Goal: Task Accomplishment & Management: Complete application form

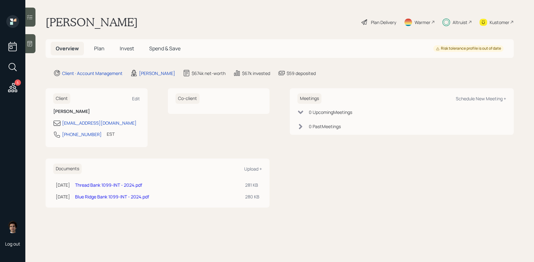
click at [91, 52] on h5 "Plan" at bounding box center [99, 49] width 21 height 14
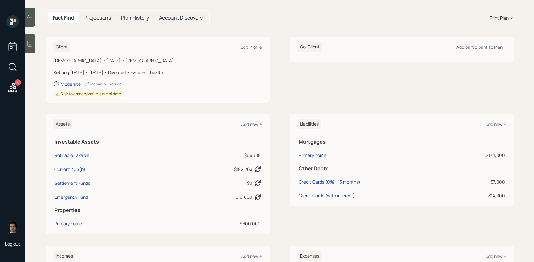
scroll to position [98, 0]
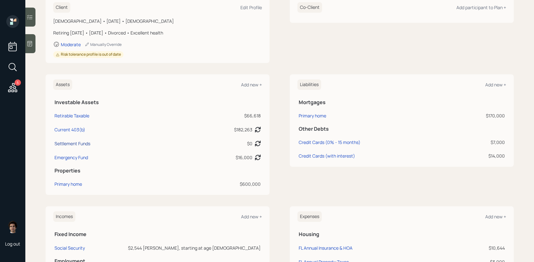
click at [83, 142] on div "Settlement Funds" at bounding box center [72, 143] width 36 height 7
select select "taxable"
select select "balanced"
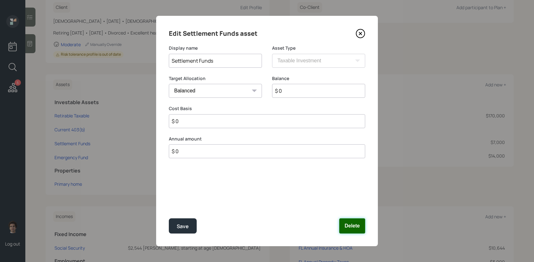
click at [349, 221] on button "Delete" at bounding box center [352, 225] width 26 height 15
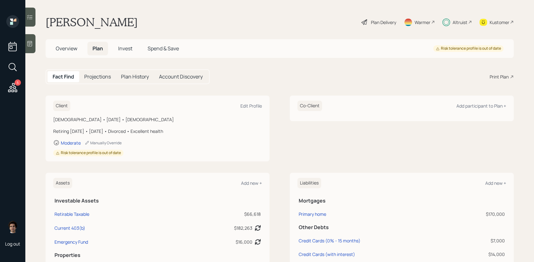
click at [157, 52] on span "Spend & Save" at bounding box center [163, 48] width 31 height 7
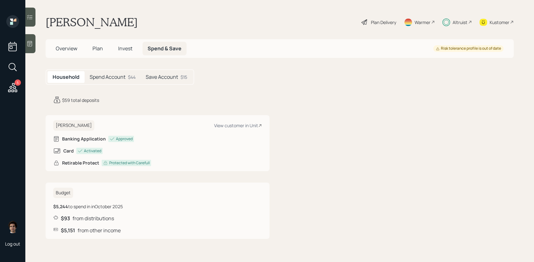
click at [91, 45] on h5 "Plan" at bounding box center [97, 49] width 21 height 14
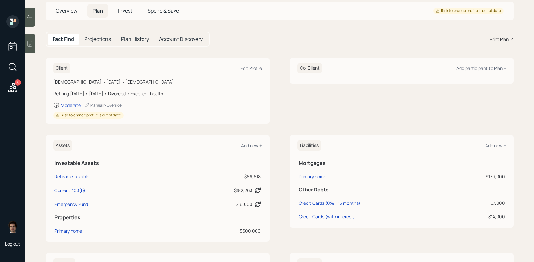
scroll to position [125, 0]
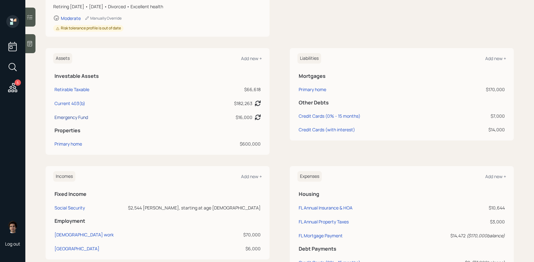
click at [78, 119] on div "Emergency Fund" at bounding box center [71, 117] width 34 height 7
select select "emergency_fund"
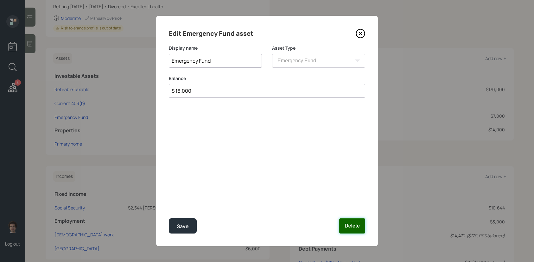
click at [357, 231] on button "Delete" at bounding box center [352, 225] width 26 height 15
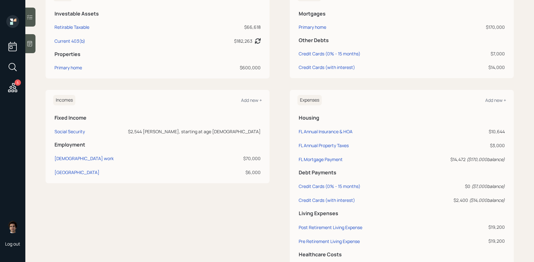
scroll to position [233, 0]
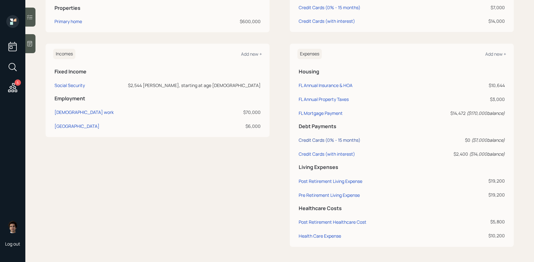
click at [338, 141] on div "Credit Cards (0% - 15 months)" at bounding box center [329, 140] width 62 height 6
select select "credit_card"
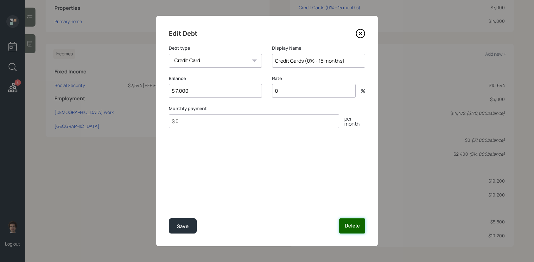
click at [357, 231] on button "Delete" at bounding box center [352, 225] width 26 height 15
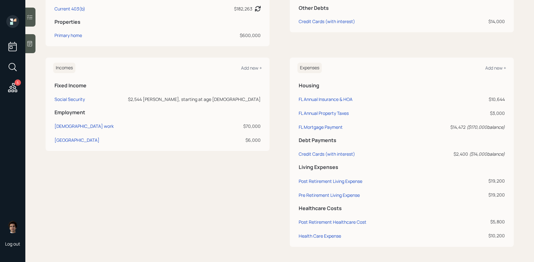
scroll to position [219, 0]
click at [320, 154] on div "Credit Cards (with interest)" at bounding box center [326, 154] width 56 height 6
select select "credit_card"
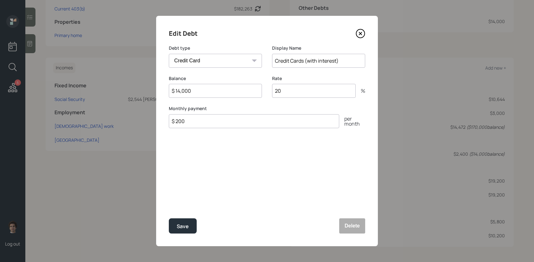
drag, startPoint x: 199, startPoint y: 89, endPoint x: 112, endPoint y: 87, distance: 87.4
click at [112, 87] on div "Edit Debt Debt type Car Credit Card Medical Student Other Display Name Credit C…" at bounding box center [267, 131] width 534 height 262
type input "$ 25,000"
click at [169, 218] on button "Save" at bounding box center [183, 225] width 28 height 15
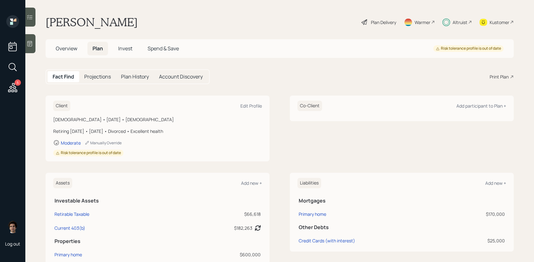
click at [367, 20] on div "Plan Delivery" at bounding box center [379, 22] width 36 height 14
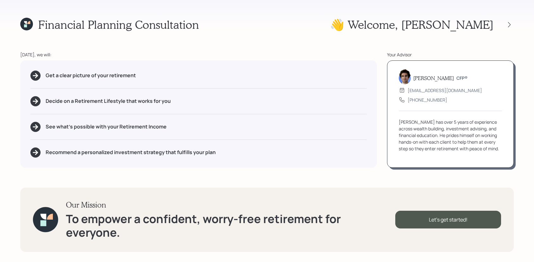
click at [518, 24] on div "Financial Planning Consultation 👋 Welcome , [PERSON_NAME] [DATE], we will: Get …" at bounding box center [267, 131] width 534 height 262
click at [512, 24] on div at bounding box center [509, 24] width 9 height 9
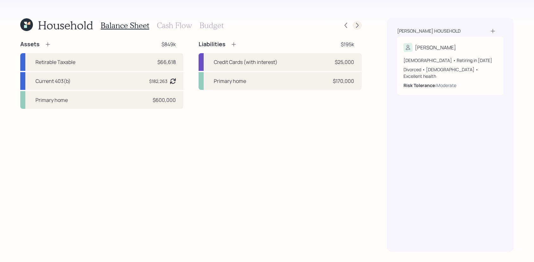
click at [357, 24] on icon at bounding box center [357, 25] width 3 height 5
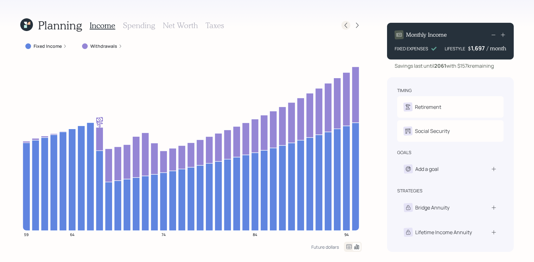
click at [348, 25] on icon at bounding box center [345, 25] width 6 height 6
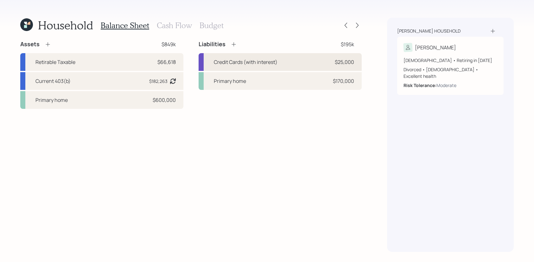
click at [326, 58] on div "Credit Cards (with interest) $25,000" at bounding box center [279, 62] width 163 height 18
select select "credit_card"
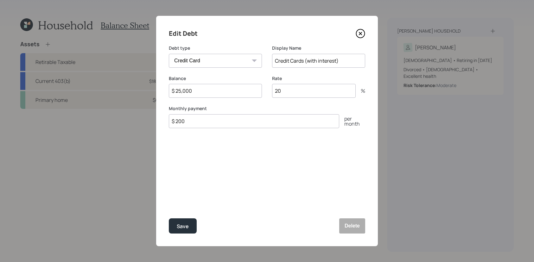
drag, startPoint x: 258, startPoint y: 122, endPoint x: 150, endPoint y: 112, distance: 108.1
click at [150, 113] on div "Edit Debt Debt type Car Credit Card Medical Student Other Display Name Credit C…" at bounding box center [267, 131] width 534 height 262
drag, startPoint x: 200, startPoint y: 118, endPoint x: 198, endPoint y: 122, distance: 4.2
click at [200, 118] on input "$ 200" at bounding box center [254, 121] width 170 height 14
drag, startPoint x: 198, startPoint y: 122, endPoint x: 112, endPoint y: 107, distance: 87.1
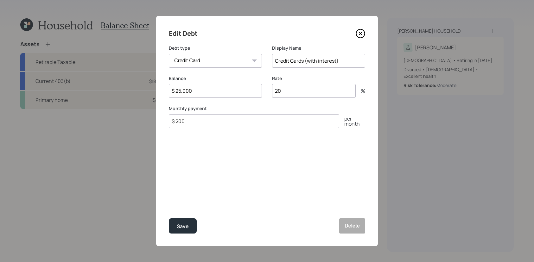
click at [112, 107] on div "Edit Debt Debt type Car Credit Card Medical Student Other Display Name Credit C…" at bounding box center [267, 131] width 534 height 262
type input "$ 500"
click at [169, 218] on button "Save" at bounding box center [183, 225] width 28 height 15
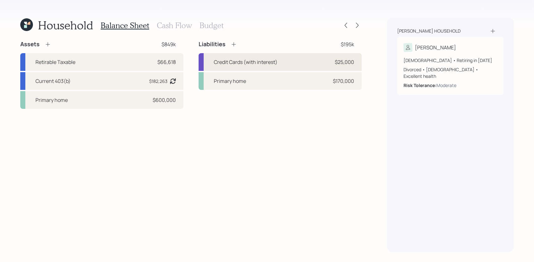
click at [214, 61] on div "Credit Cards (with interest)" at bounding box center [246, 62] width 64 height 8
select select "credit_card"
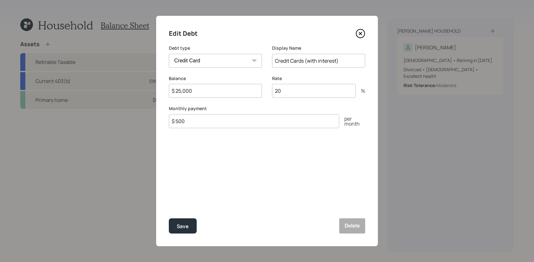
click at [361, 36] on icon at bounding box center [359, 33] width 9 height 9
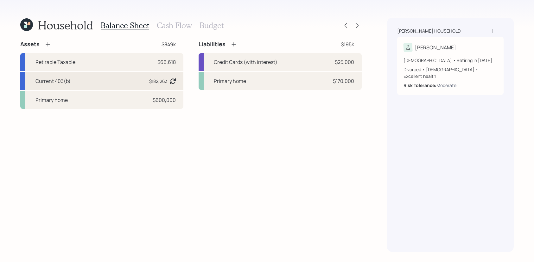
click at [127, 85] on div "Current 403(b) $182,263 Asset balance last updated on [DATE]. Last year it was …" at bounding box center [101, 81] width 163 height 18
select select "public_school_sponsored"
select select "balanced"
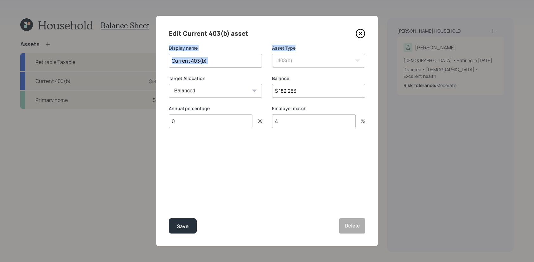
drag, startPoint x: 363, startPoint y: 30, endPoint x: 234, endPoint y: 76, distance: 137.5
click at [234, 76] on div "Edit Current 403(b) asset Display name Current 403(b) Asset Type SEP [PERSON_NA…" at bounding box center [267, 131] width 222 height 230
click at [195, 115] on input "0" at bounding box center [211, 121] width 84 height 14
click at [195, 123] on input "0" at bounding box center [211, 121] width 84 height 14
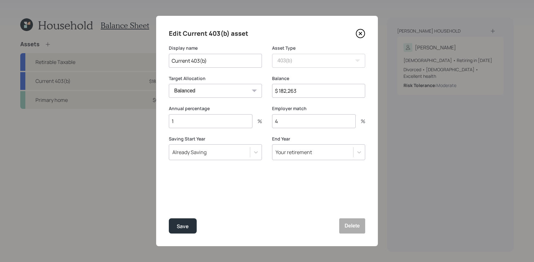
type input "1"
click at [169, 218] on button "Save" at bounding box center [183, 225] width 28 height 15
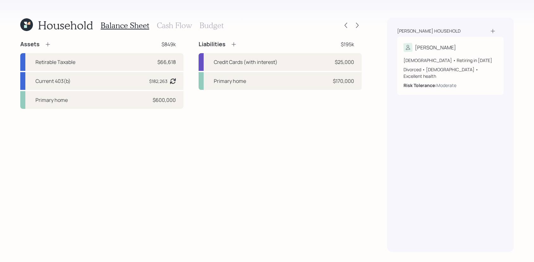
click at [211, 24] on h3 "Budget" at bounding box center [211, 25] width 24 height 9
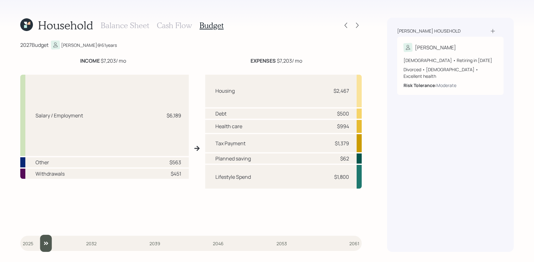
type input "2025"
drag, startPoint x: 34, startPoint y: 241, endPoint x: -4, endPoint y: 235, distance: 38.4
click at [20, 235] on input "slider" at bounding box center [190, 243] width 341 height 17
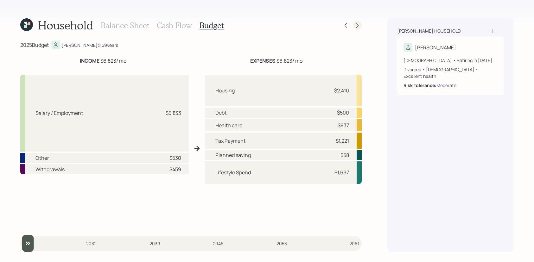
click at [359, 22] on icon at bounding box center [357, 25] width 6 height 6
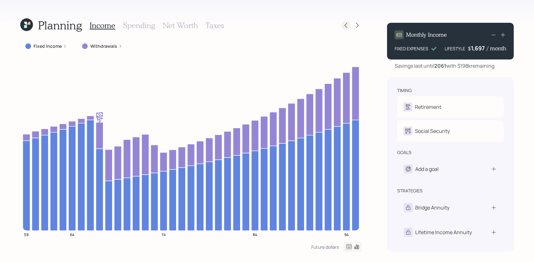
click at [344, 25] on icon at bounding box center [345, 25] width 6 height 6
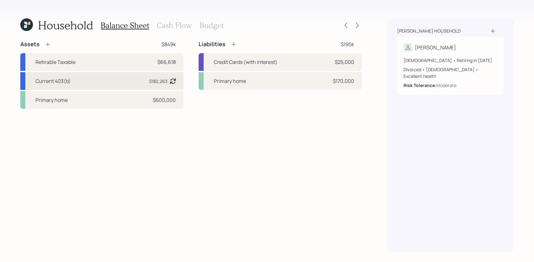
click at [123, 88] on div "Current 403(b) $182,263 Asset balance last updated on [DATE]. Last year it was …" at bounding box center [101, 81] width 163 height 18
select select "public_school_sponsored"
select select "balanced"
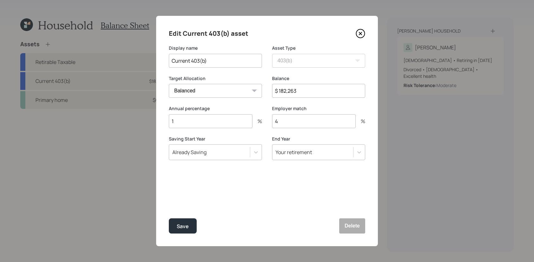
drag, startPoint x: 208, startPoint y: 123, endPoint x: 117, endPoint y: 108, distance: 92.1
click at [117, 108] on div "Edit Current 403(b) asset Display name Current 403(b) Asset Type SEP [PERSON_NA…" at bounding box center [267, 131] width 534 height 262
type input "0"
click at [169, 218] on button "Save" at bounding box center [183, 225] width 28 height 15
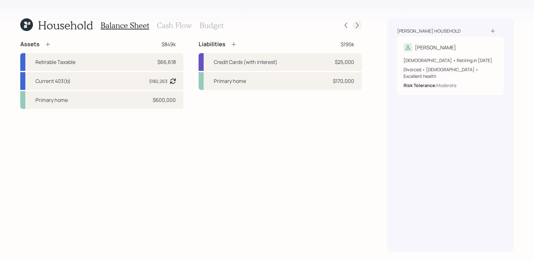
click at [356, 23] on icon at bounding box center [357, 25] width 3 height 5
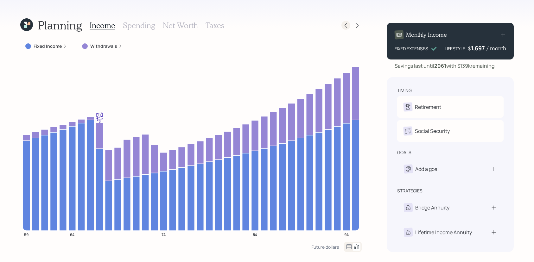
click at [344, 22] on icon at bounding box center [345, 25] width 6 height 6
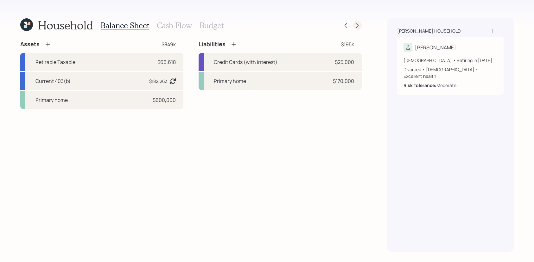
click at [358, 25] on icon at bounding box center [357, 25] width 6 height 6
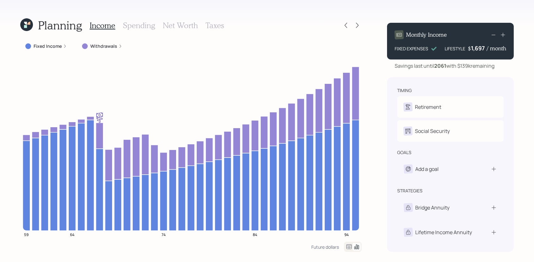
click at [33, 17] on div "Planning Income Spending Net Worth Taxes Fixed Income Withdrawals 59 64 74 84 9…" at bounding box center [267, 131] width 534 height 262
click at [28, 25] on icon at bounding box center [26, 24] width 13 height 13
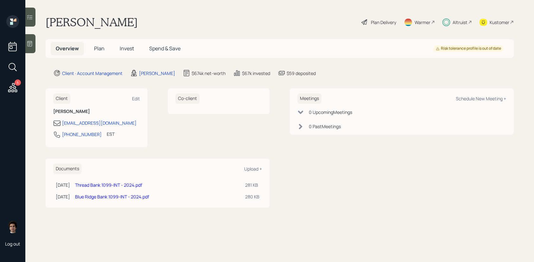
click at [98, 48] on span "Plan" at bounding box center [99, 48] width 10 height 7
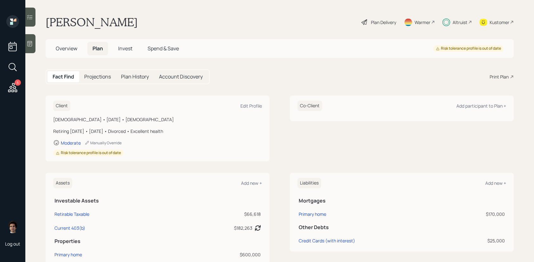
click at [73, 46] on span "Overview" at bounding box center [67, 48] width 22 height 7
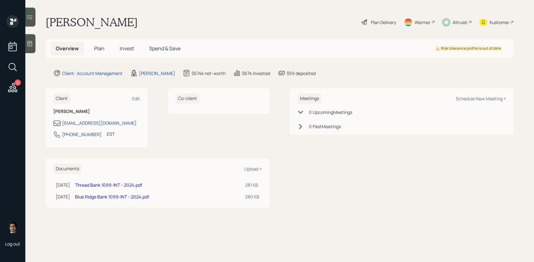
click at [84, 52] on div "Overview Plan Invest Spend & Save" at bounding box center [118, 49] width 135 height 14
click at [105, 52] on h5 "Plan" at bounding box center [99, 49] width 21 height 14
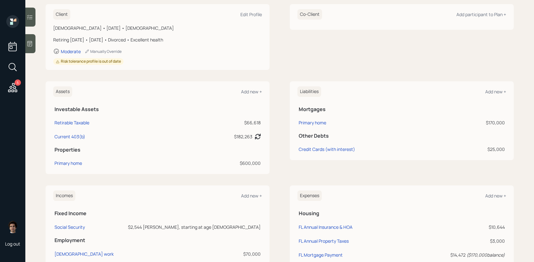
scroll to position [99, 0]
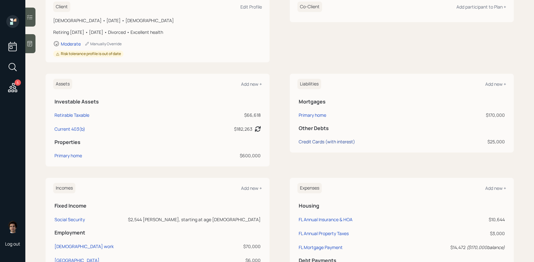
click at [323, 140] on div "Credit Cards (with interest)" at bounding box center [326, 141] width 56 height 7
select select "credit_card"
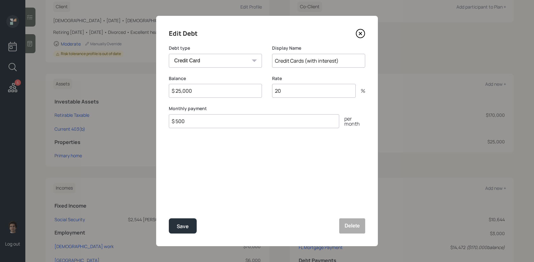
drag, startPoint x: 197, startPoint y: 89, endPoint x: 175, endPoint y: 89, distance: 22.2
click at [175, 89] on input "$ 25,000" at bounding box center [215, 91] width 93 height 14
click at [362, 27] on div "Edit Debt Debt type Car Credit Card Medical Student Other Display Name Credit C…" at bounding box center [267, 131] width 222 height 230
click at [363, 39] on div "Edit Debt Debt type Car Credit Card Medical Student Other Display Name Credit C…" at bounding box center [267, 131] width 222 height 230
click at [361, 34] on icon at bounding box center [359, 33] width 9 height 9
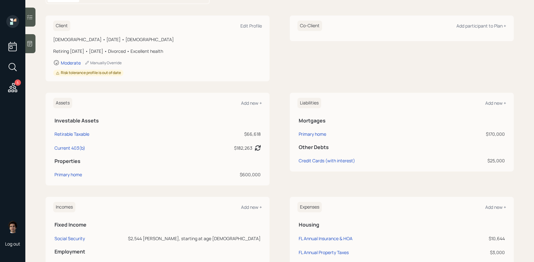
scroll to position [79, 0]
click at [72, 149] on div "Current 403(b)" at bounding box center [69, 148] width 31 height 7
select select "public_school_sponsored"
select select "balanced"
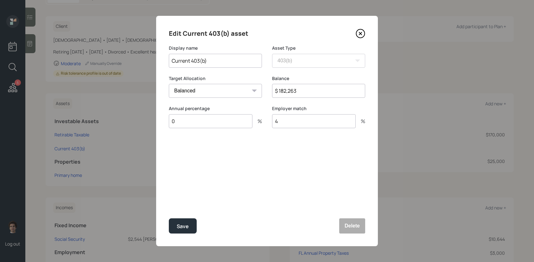
drag, startPoint x: 302, startPoint y: 88, endPoint x: 265, endPoint y: 84, distance: 37.2
click at [265, 84] on div "Target Allocation Cash Conservative Balanced Aggressive Balance $ 182,263" at bounding box center [267, 90] width 196 height 30
click at [169, 218] on button "Save" at bounding box center [183, 225] width 28 height 15
type input "$ 220,000"
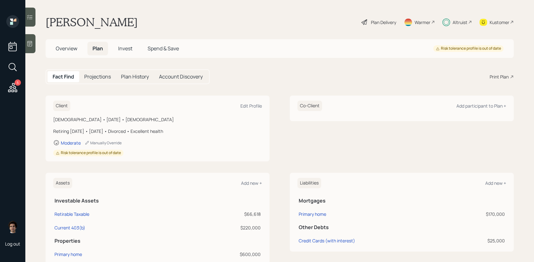
click at [370, 13] on main "[PERSON_NAME] Plan Delivery Warmer Altruist Kustomer Overview Plan Invest Spend…" at bounding box center [279, 131] width 508 height 262
click at [371, 22] on div "Plan Delivery" at bounding box center [383, 22] width 25 height 7
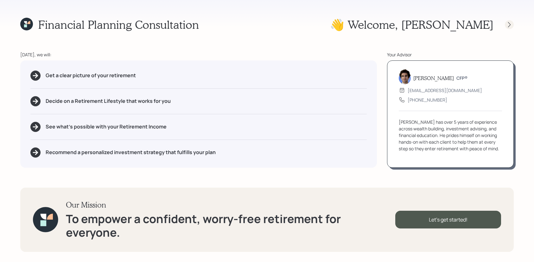
click at [506, 24] on icon at bounding box center [509, 25] width 6 height 6
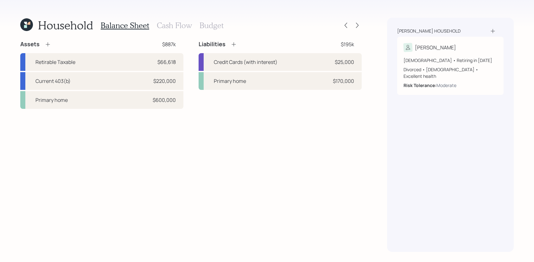
click at [359, 20] on div "Household Balance Sheet Cash Flow Budget" at bounding box center [190, 25] width 341 height 15
click at [355, 25] on icon at bounding box center [357, 25] width 6 height 6
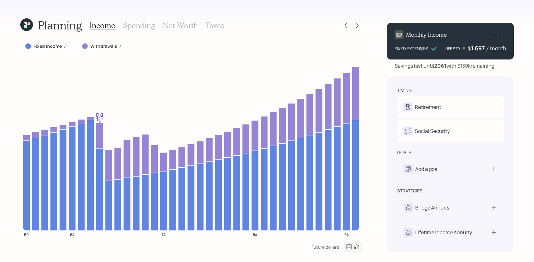
click at [25, 27] on icon at bounding box center [25, 26] width 3 height 3
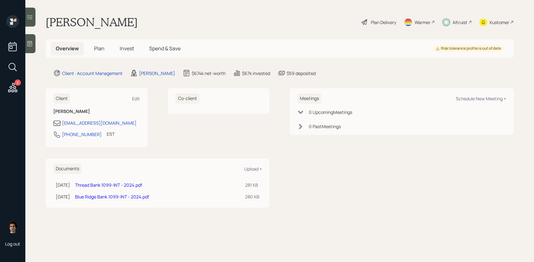
click at [121, 54] on h5 "Invest" at bounding box center [127, 49] width 24 height 14
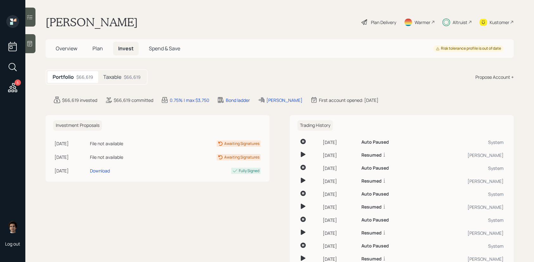
click at [125, 80] on div "Taxable $66,619" at bounding box center [121, 77] width 47 height 12
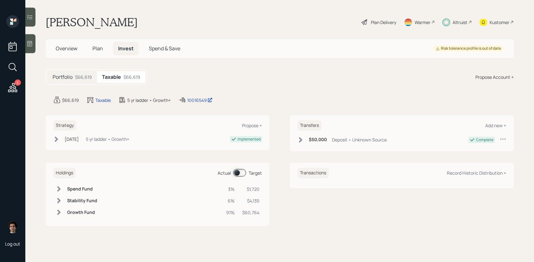
click at [205, 95] on main "[PERSON_NAME] Plan Delivery Warmer Altruist Kustomer Overview Plan Invest Spend…" at bounding box center [279, 131] width 508 height 262
click at [205, 97] on div "10016549" at bounding box center [199, 100] width 25 height 7
click at [78, 77] on div "$66,619" at bounding box center [83, 77] width 17 height 7
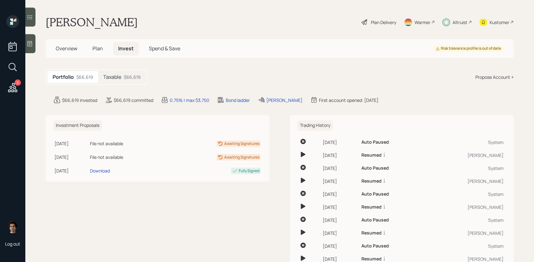
click at [104, 48] on h5 "Plan" at bounding box center [97, 49] width 21 height 14
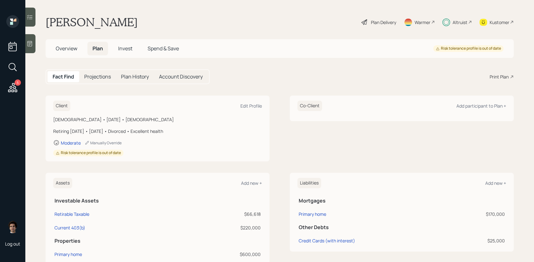
click at [398, 30] on main "[PERSON_NAME] Plan Delivery Warmer Altruist Kustomer Overview Plan Invest Spend…" at bounding box center [279, 131] width 508 height 262
click at [398, 27] on div "Plan Delivery Warmer Altruist Kustomer" at bounding box center [437, 22] width 153 height 14
click at [397, 27] on div "Plan Delivery Warmer Altruist Kustomer" at bounding box center [437, 22] width 153 height 14
click at [390, 24] on div "Plan Delivery" at bounding box center [383, 22] width 25 height 7
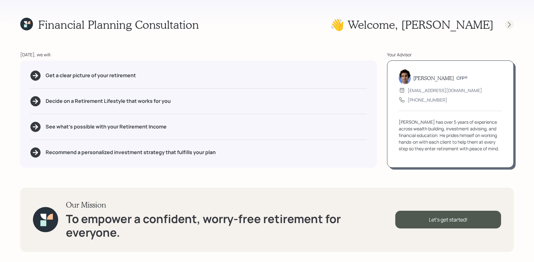
click at [512, 24] on div at bounding box center [509, 24] width 9 height 9
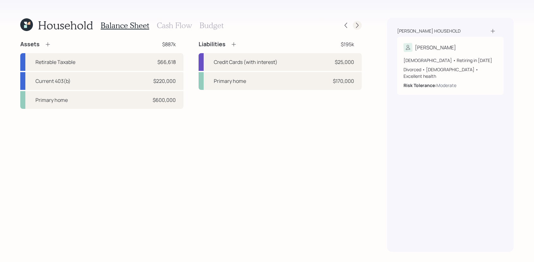
click at [359, 24] on icon at bounding box center [357, 25] width 6 height 6
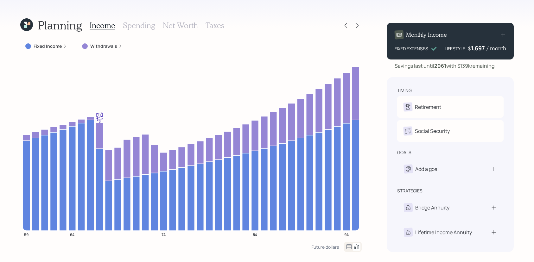
click at [350, 250] on icon at bounding box center [349, 247] width 8 height 8
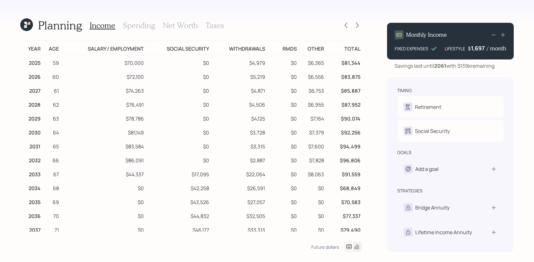
click at [171, 18] on div "Income Spending Net Worth Taxes" at bounding box center [157, 25] width 134 height 15
click at [141, 23] on h3 "Spending" at bounding box center [139, 25] width 32 height 9
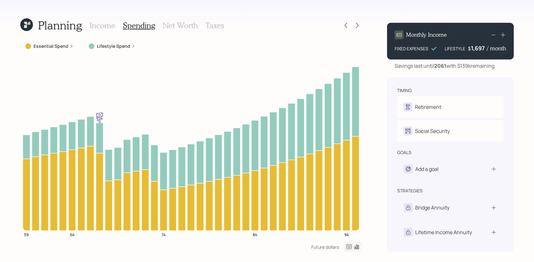
click at [343, 248] on div "Future dollars" at bounding box center [336, 247] width 50 height 10
click at [346, 248] on icon at bounding box center [349, 247] width 8 height 8
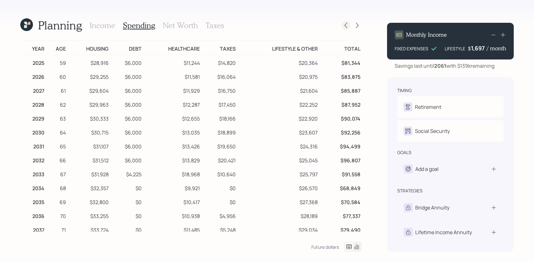
click at [349, 22] on div at bounding box center [351, 25] width 20 height 9
click at [348, 30] on div "Planning Income Spending Net Worth Taxes" at bounding box center [190, 25] width 341 height 15
click at [348, 26] on icon at bounding box center [345, 25] width 6 height 6
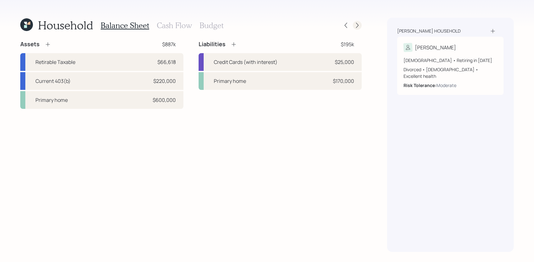
click at [359, 22] on div at bounding box center [357, 25] width 9 height 9
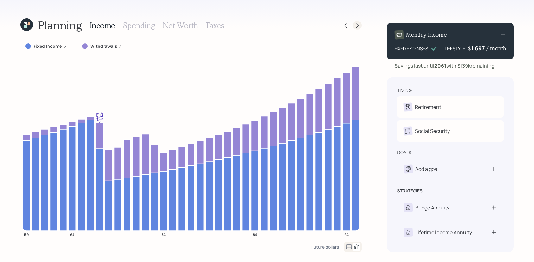
click at [356, 25] on icon at bounding box center [357, 25] width 6 height 6
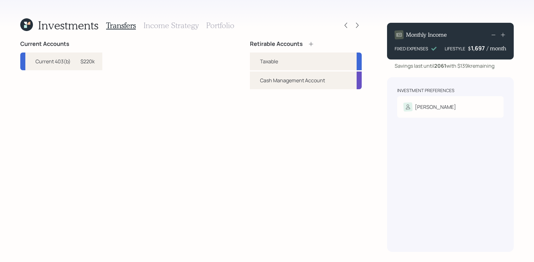
click at [214, 25] on h3 "Portfolio" at bounding box center [220, 25] width 28 height 9
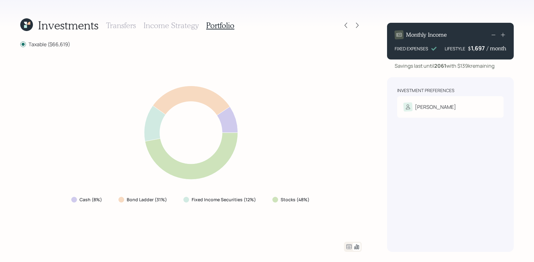
click at [342, 29] on div at bounding box center [351, 25] width 20 height 9
click at [344, 28] on icon at bounding box center [345, 25] width 6 height 6
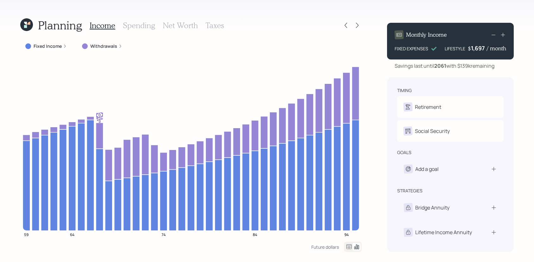
click at [344, 28] on icon at bounding box center [345, 25] width 6 height 6
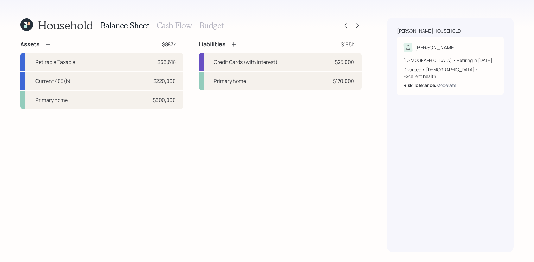
click at [185, 31] on div "Balance Sheet Cash Flow Budget" at bounding box center [162, 25] width 123 height 15
click at [185, 29] on h3 "Cash Flow" at bounding box center [174, 25] width 35 height 9
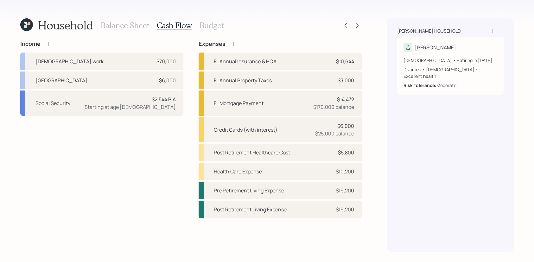
click at [235, 43] on icon at bounding box center [233, 44] width 6 height 6
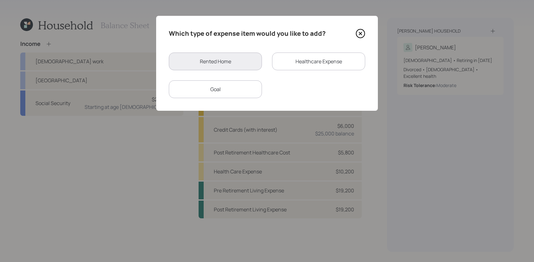
click at [245, 90] on div "Goal" at bounding box center [215, 89] width 93 height 18
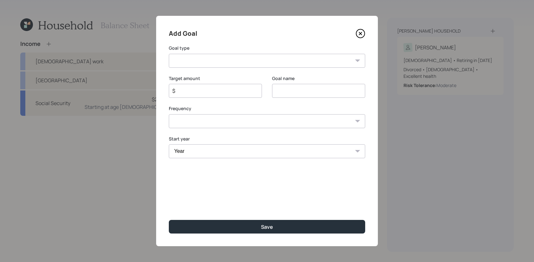
click at [297, 57] on select "Create an emergency fund Donate to charity Purchase a home Make a purchase Supp…" at bounding box center [267, 61] width 196 height 14
select select "other"
click at [169, 54] on select "Create an emergency fund Donate to charity Purchase a home Make a purchase Supp…" at bounding box center [267, 61] width 196 height 14
type input "Other"
click at [199, 92] on input "$" at bounding box center [213, 91] width 82 height 8
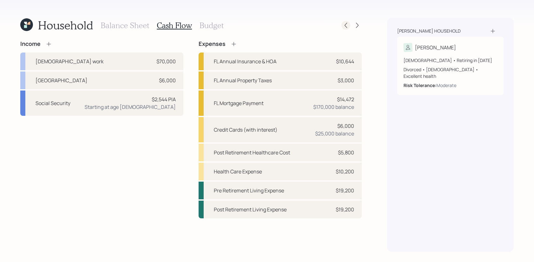
click at [347, 28] on icon at bounding box center [345, 25] width 6 height 6
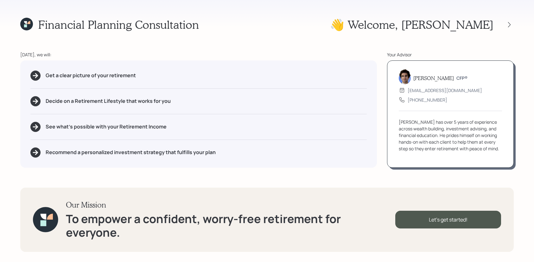
click at [28, 23] on icon at bounding box center [28, 22] width 3 height 3
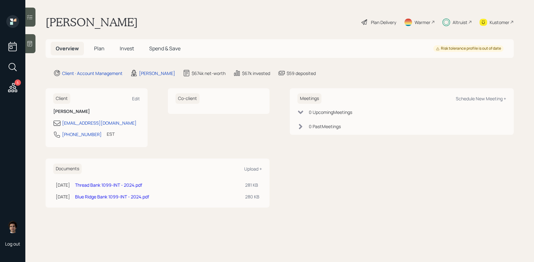
click at [134, 56] on div "Overview Plan Invest Spend & Save Risk tolerance profile is out of date" at bounding box center [280, 48] width 468 height 19
click at [129, 47] on span "Invest" at bounding box center [127, 48] width 14 height 7
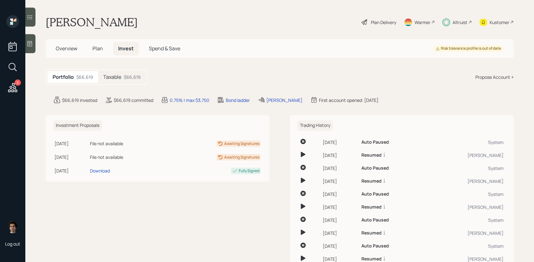
click at [123, 81] on div "Taxable $66,619" at bounding box center [121, 77] width 47 height 12
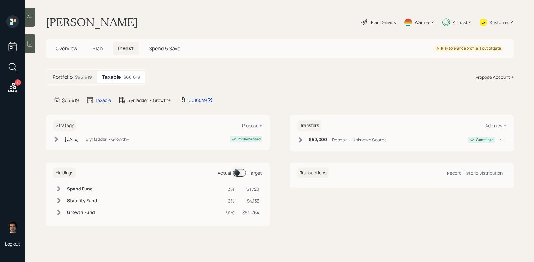
click at [236, 174] on span at bounding box center [239, 173] width 13 height 8
click at [117, 60] on main "[PERSON_NAME] Plan Delivery Warmer Altruist Kustomer Overview Plan Invest Spend…" at bounding box center [279, 131] width 508 height 262
click at [106, 52] on h5 "Plan" at bounding box center [97, 49] width 21 height 14
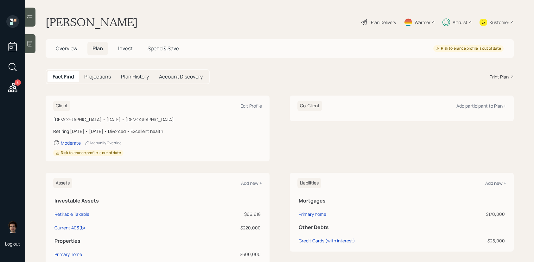
click at [127, 48] on span "Invest" at bounding box center [125, 48] width 14 height 7
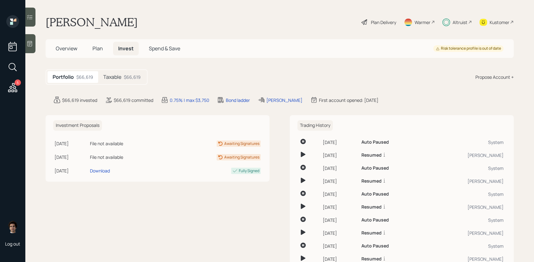
click at [122, 75] on div "Taxable $66,619" at bounding box center [121, 77] width 47 height 12
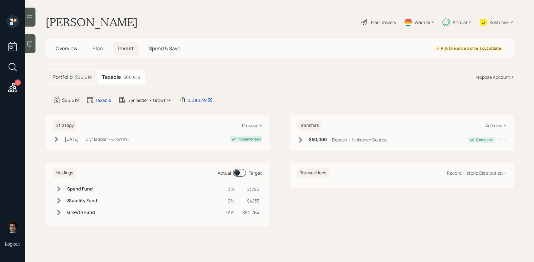
click at [237, 173] on span at bounding box center [239, 173] width 13 height 8
click at [100, 44] on h5 "Plan" at bounding box center [97, 49] width 21 height 14
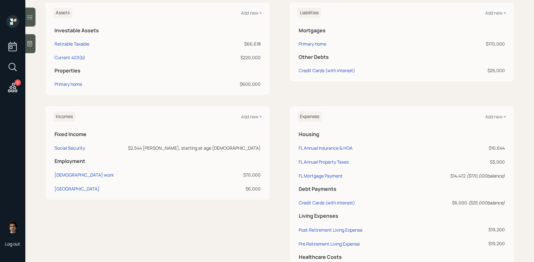
scroll to position [174, 0]
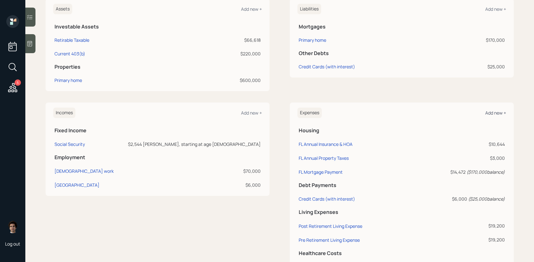
click at [503, 115] on div "Add new +" at bounding box center [495, 113] width 21 height 6
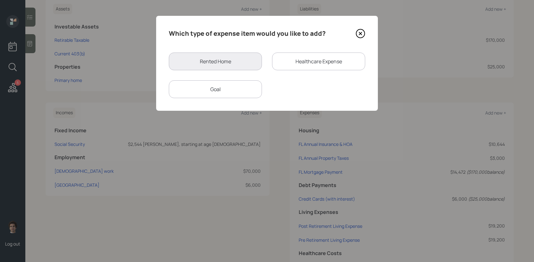
click at [238, 89] on div "Goal" at bounding box center [215, 89] width 93 height 18
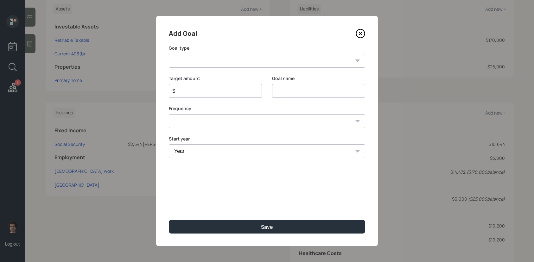
click at [218, 55] on select "Create an emergency fund Donate to charity Purchase a home Make a purchase Supp…" at bounding box center [267, 61] width 196 height 14
select select "other"
click at [169, 54] on select "Create an emergency fund Donate to charity Purchase a home Make a purchase Supp…" at bounding box center [267, 61] width 196 height 14
type input "Other"
click at [202, 89] on input "$" at bounding box center [213, 91] width 82 height 8
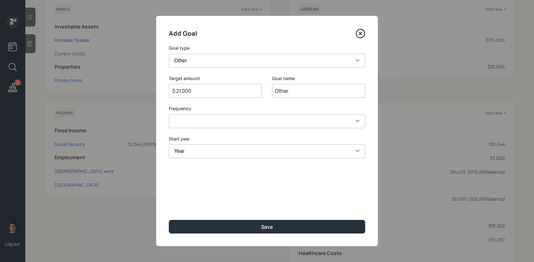
type input "$ 21,000"
click at [282, 93] on input "Other" at bounding box center [318, 91] width 93 height 14
type input "Pay off credit card"
click at [245, 126] on select "One time Every 1 year Every 2 years Every 3 years Every 4 years Every 5 years E…" at bounding box center [267, 121] width 196 height 14
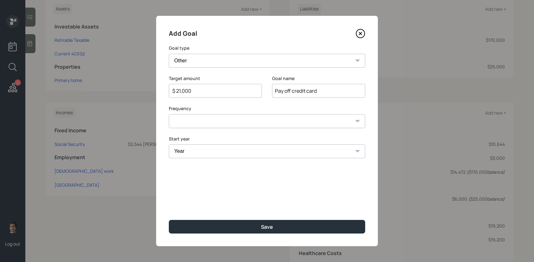
select select "1"
click at [169, 114] on select "One time Every 1 year Every 2 years Every 3 years Every 4 years Every 5 years E…" at bounding box center [267, 121] width 196 height 14
click at [226, 146] on select "Year [DATE] 2026 2027 2028 2029 2030 2031 2032 2033 2034 2035 2036 2037 2038 20…" at bounding box center [267, 151] width 196 height 14
select select "2025"
click at [169, 144] on select "Year [DATE] 2026 2027 2028 2029 2030 2031 2032 2033 2034 2035 2036 2037 2038 20…" at bounding box center [215, 151] width 93 height 14
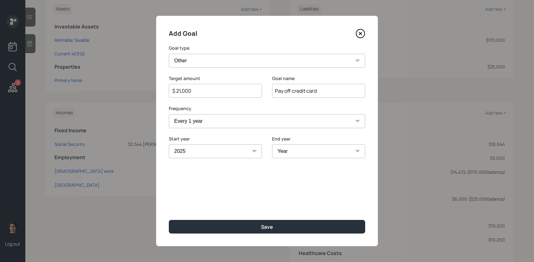
click at [337, 150] on select "Year [DATE] 2026 2027 2028 2029 2030 2031 2032 2033 2034 2035 2036 2037 2038 20…" at bounding box center [318, 151] width 93 height 14
select select "2025"
click at [272, 144] on select "Year [DATE] 2026 2027 2028 2029 2030 2031 2032 2033 2034 2035 2036 2037 2038 20…" at bounding box center [318, 151] width 93 height 14
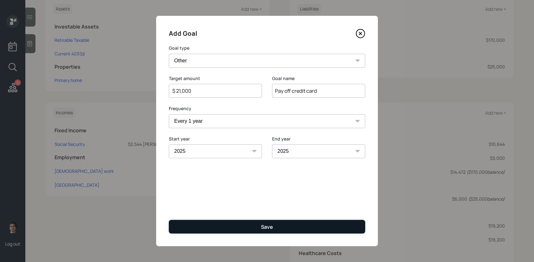
click at [304, 230] on button "Save" at bounding box center [267, 227] width 196 height 14
type input "$"
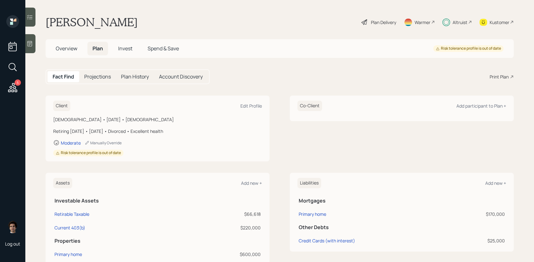
click at [131, 48] on span "Invest" at bounding box center [125, 48] width 14 height 7
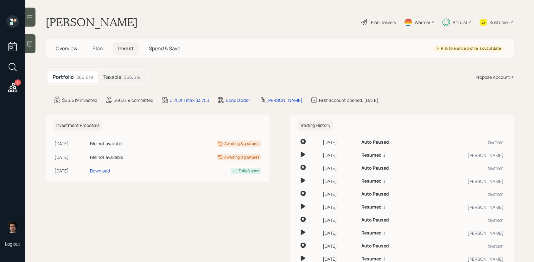
click at [118, 67] on main "[PERSON_NAME] Plan Delivery Warmer Altruist Kustomer Overview Plan Invest Spend…" at bounding box center [279, 131] width 508 height 262
click at [118, 75] on h5 "Taxable" at bounding box center [112, 77] width 18 height 6
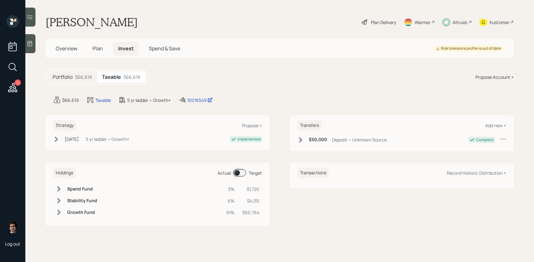
click at [235, 163] on div "Holdings Actual Target Spend Fund 3% $1,720 Stability Fund 6% $4,135 Growth Fun…" at bounding box center [158, 194] width 224 height 63
click at [235, 168] on div "Holdings Actual Target" at bounding box center [157, 173] width 209 height 10
click at [241, 177] on div "Holdings Actual Target" at bounding box center [157, 173] width 209 height 10
click at [241, 176] on span at bounding box center [239, 173] width 13 height 8
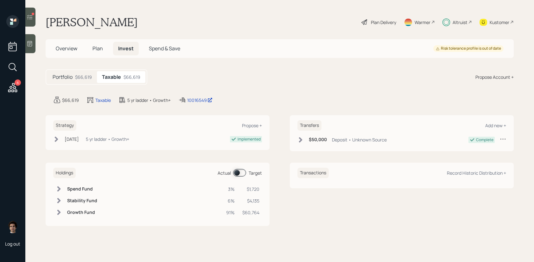
click at [241, 173] on span at bounding box center [239, 173] width 13 height 8
click at [38, 13] on main "Michelle Gallagher Plan Delivery Warmer Altruist Kustomer Overview Plan Invest …" at bounding box center [279, 131] width 508 height 262
click at [30, 17] on icon at bounding box center [30, 17] width 6 height 6
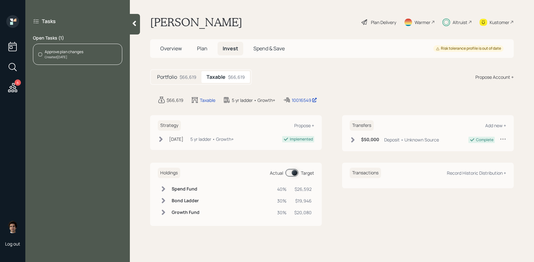
click at [102, 54] on div "Approve plan changes Created Today" at bounding box center [77, 54] width 89 height 21
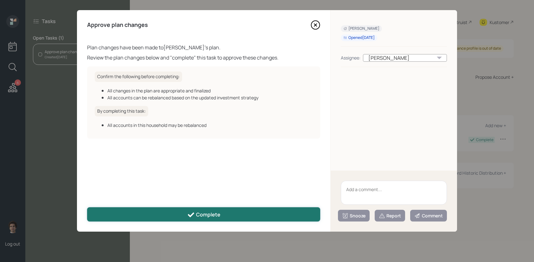
click at [222, 213] on button "Complete" at bounding box center [203, 214] width 233 height 14
